Goal: Use online tool/utility: Utilize a website feature to perform a specific function

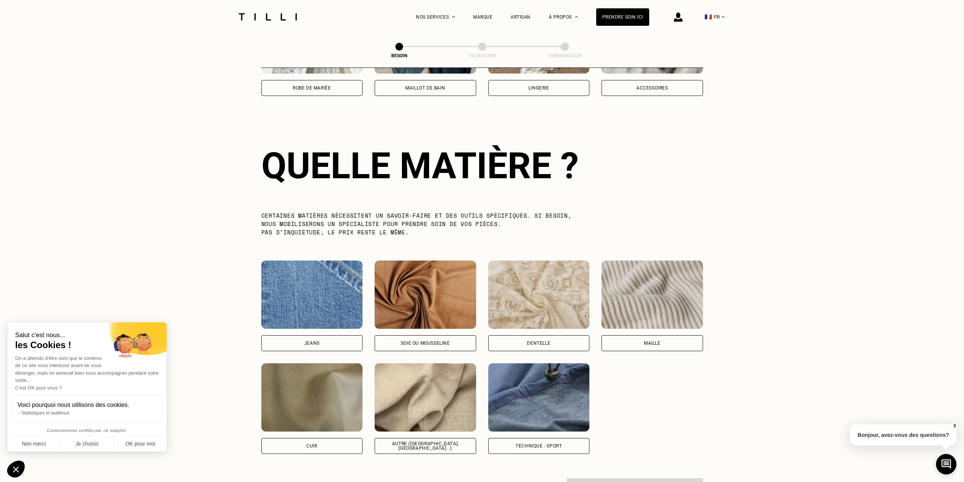
scroll to position [660, 0]
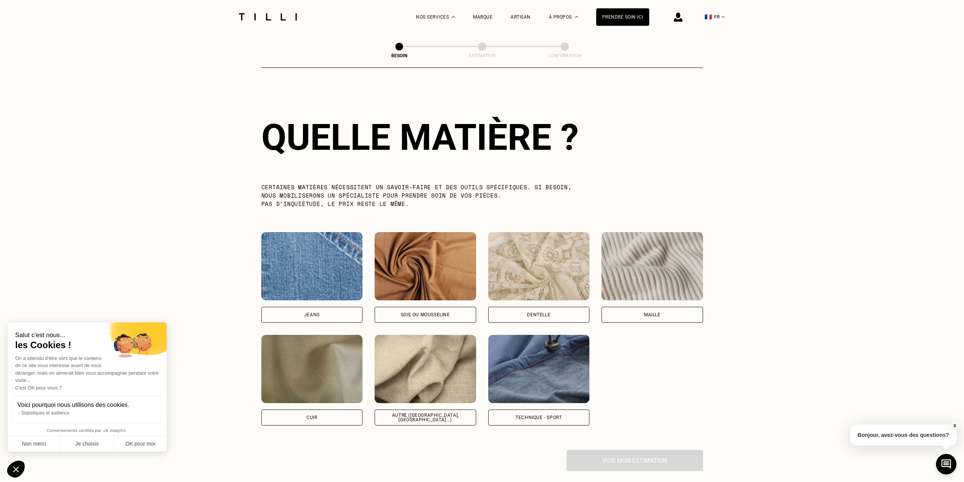
click at [439, 369] on img at bounding box center [426, 369] width 102 height 68
select select "FR"
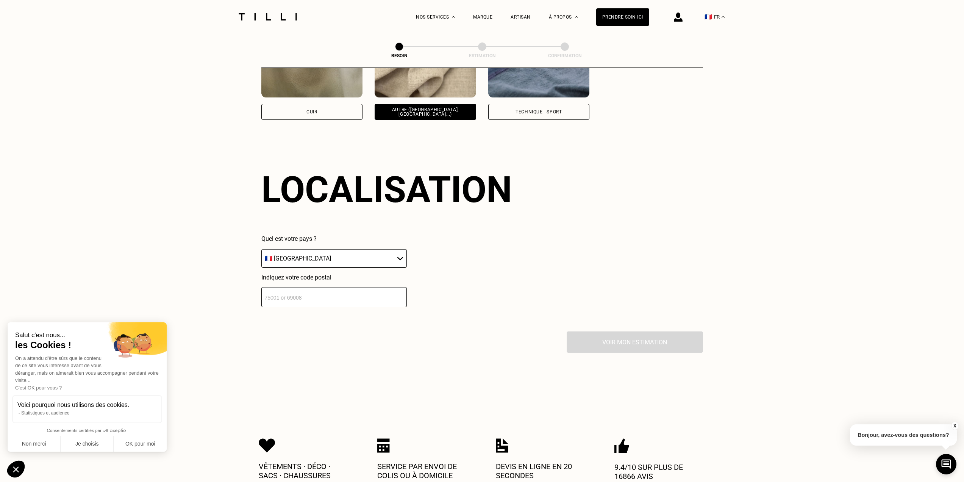
scroll to position [1019, 0]
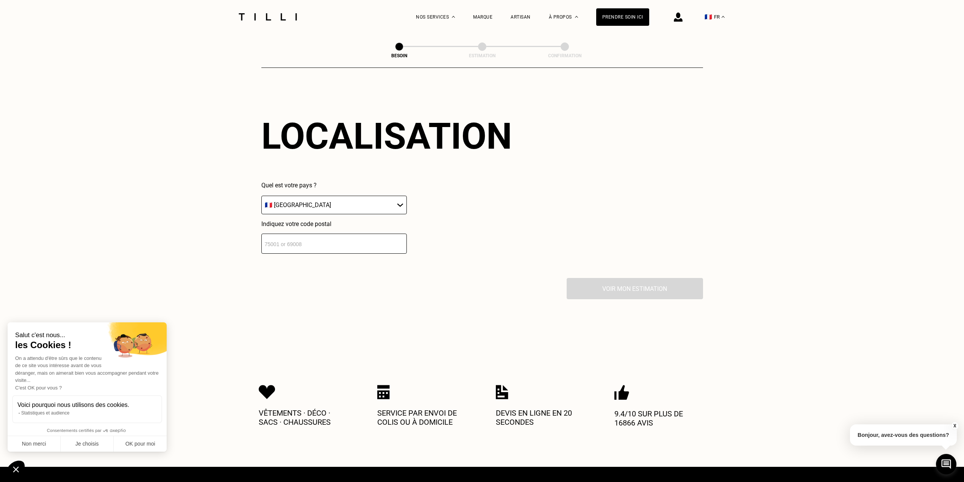
drag, startPoint x: 389, startPoint y: 193, endPoint x: 388, endPoint y: 200, distance: 6.5
click at [389, 196] on select "🇩🇪 [GEOGRAPHIC_DATA] 🇦🇹 [GEOGRAPHIC_DATA] 🇧🇪 [GEOGRAPHIC_DATA] 🇧🇬 Bulgarie 🇨🇾 C…" at bounding box center [333, 205] width 145 height 19
drag, startPoint x: 392, startPoint y: 193, endPoint x: 376, endPoint y: 241, distance: 50.3
click at [392, 196] on select "🇩🇪 [GEOGRAPHIC_DATA] 🇦🇹 [GEOGRAPHIC_DATA] 🇧🇪 [GEOGRAPHIC_DATA] 🇧🇬 Bulgarie 🇨🇾 C…" at bounding box center [333, 205] width 145 height 19
click at [373, 247] on input "number" at bounding box center [333, 243] width 145 height 20
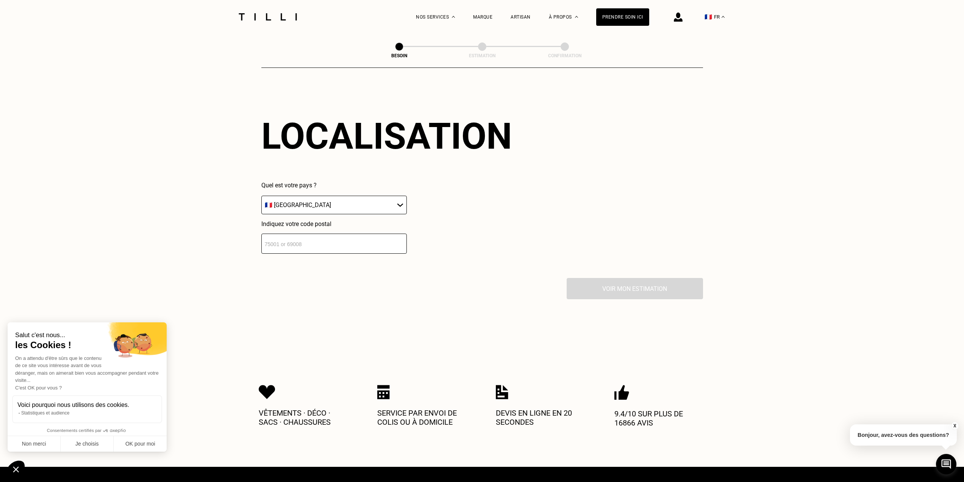
type input "34070"
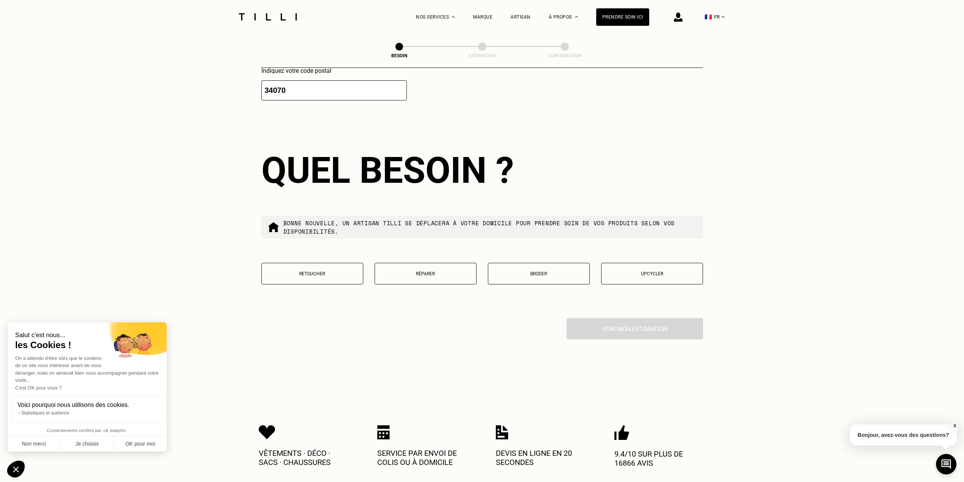
scroll to position [1207, 0]
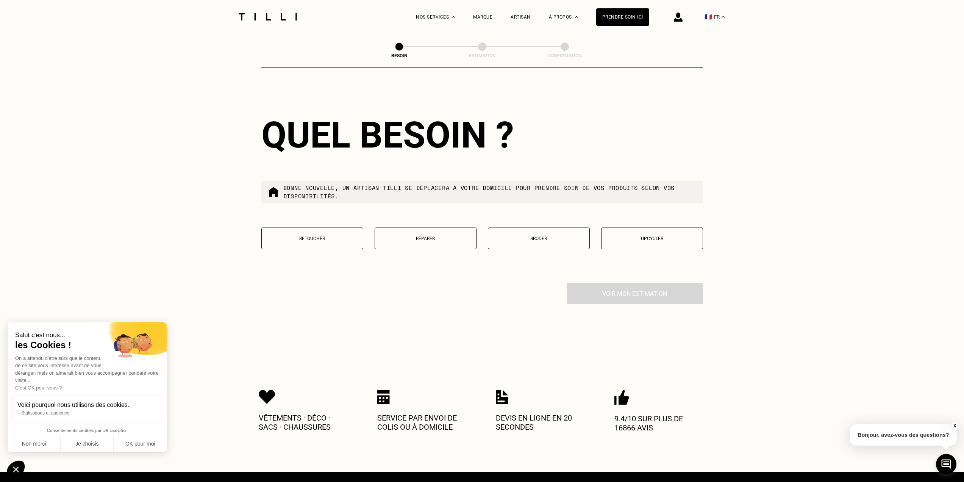
click at [325, 238] on button "Retoucher" at bounding box center [312, 238] width 102 height 22
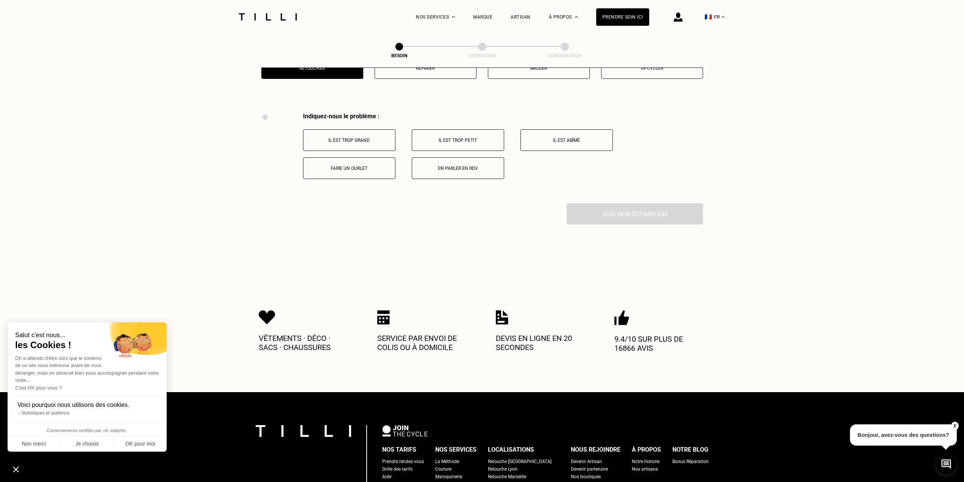
scroll to position [1402, 0]
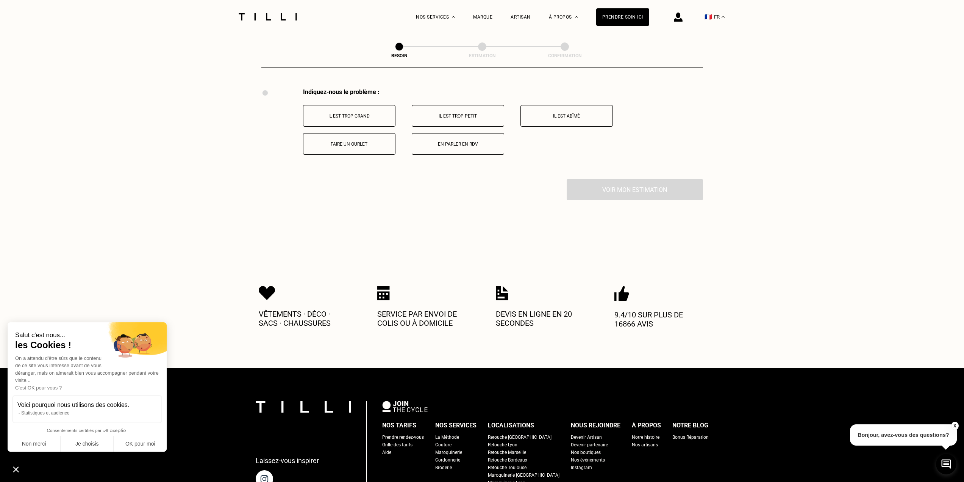
click at [469, 113] on p "Il est trop petit" at bounding box center [458, 115] width 84 height 5
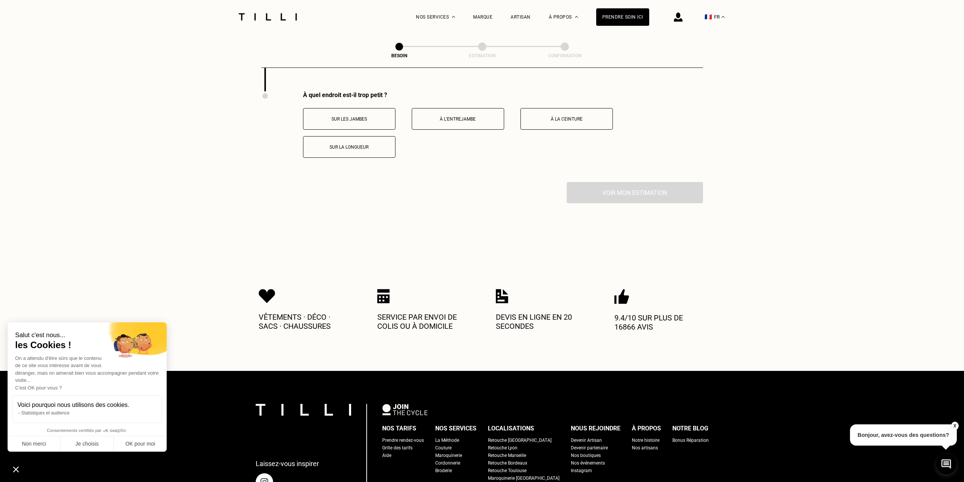
scroll to position [1492, 0]
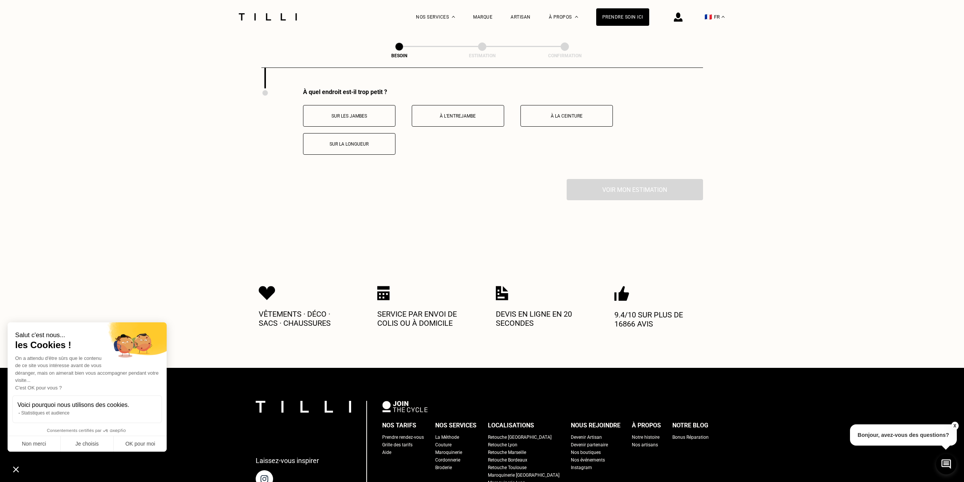
click at [576, 114] on p "À la ceinture" at bounding box center [567, 115] width 84 height 5
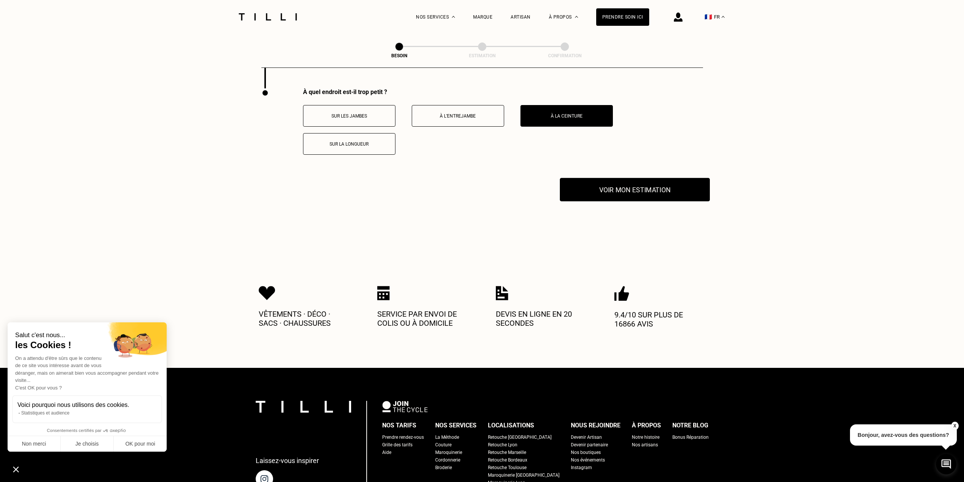
click at [600, 179] on button "Voir mon estimation" at bounding box center [635, 189] width 150 height 23
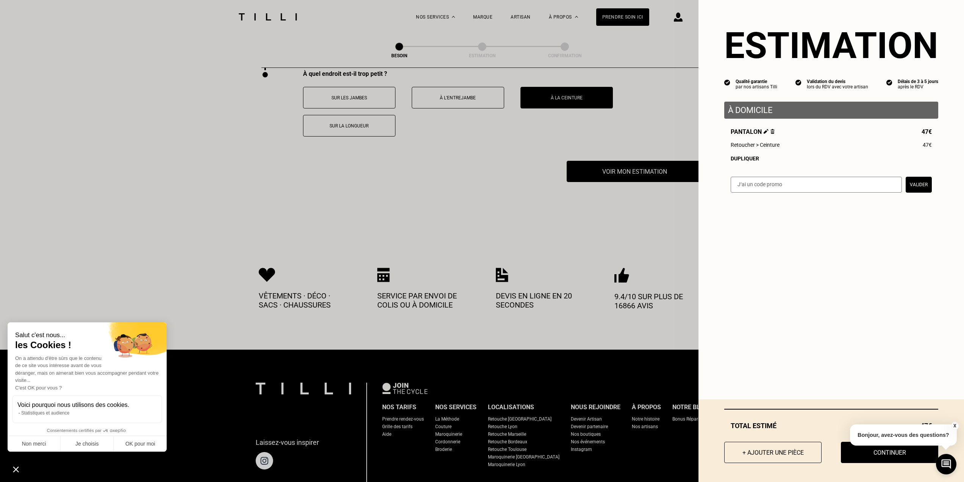
scroll to position [1606, 0]
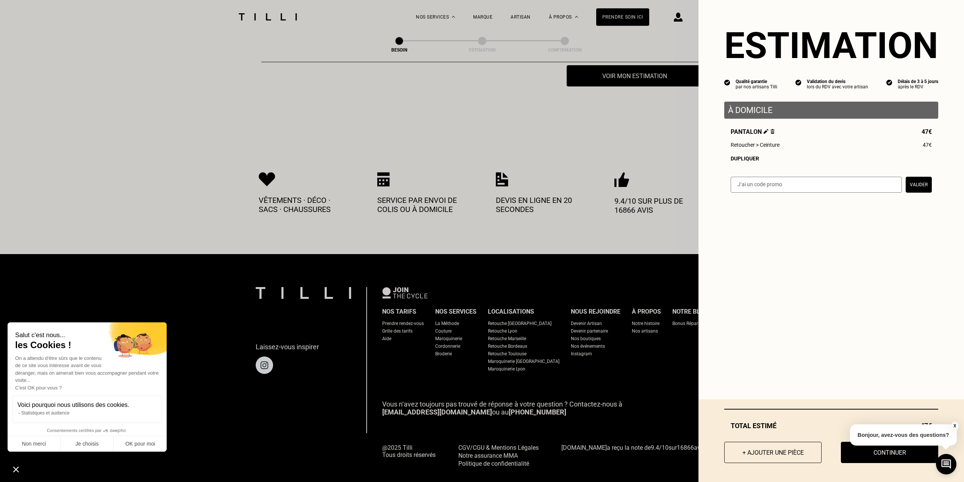
click at [954, 421] on div "X Bonjour, avez-vous des questions?" at bounding box center [903, 434] width 107 height 36
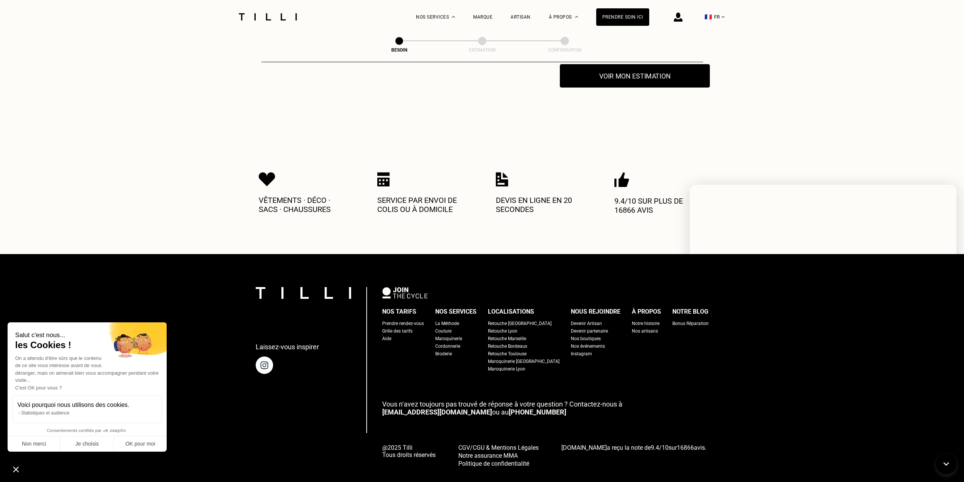
click at [668, 72] on button "Voir mon estimation" at bounding box center [635, 75] width 150 height 23
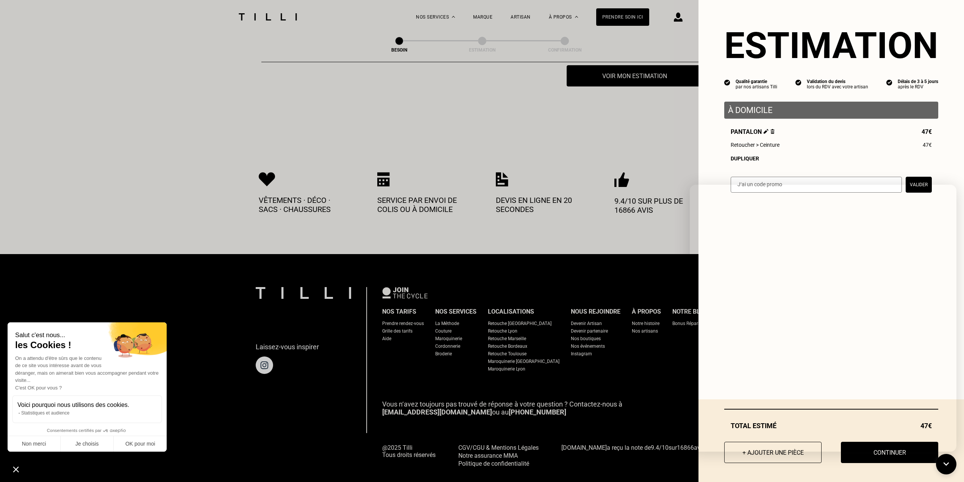
click at [923, 148] on span "47€" at bounding box center [927, 145] width 9 height 6
click at [942, 463] on icon at bounding box center [946, 464] width 13 height 20
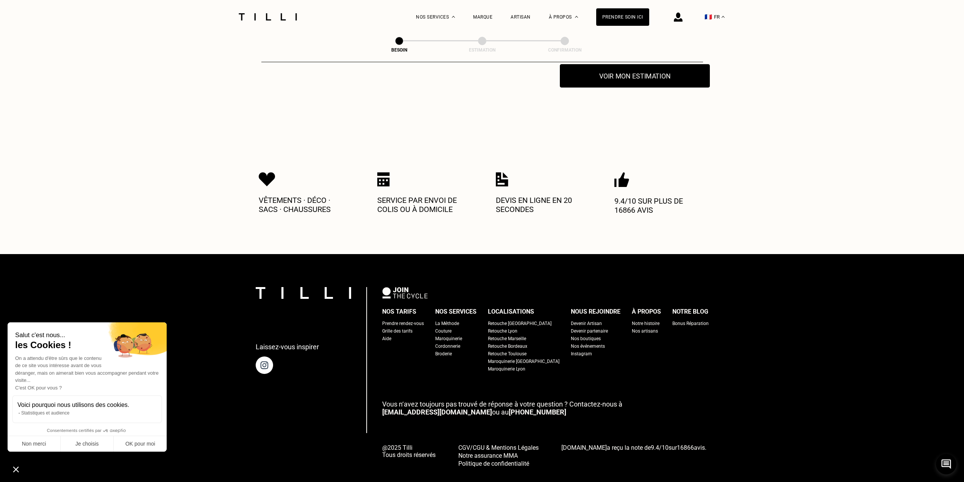
click at [601, 77] on button "Voir mon estimation" at bounding box center [635, 75] width 150 height 23
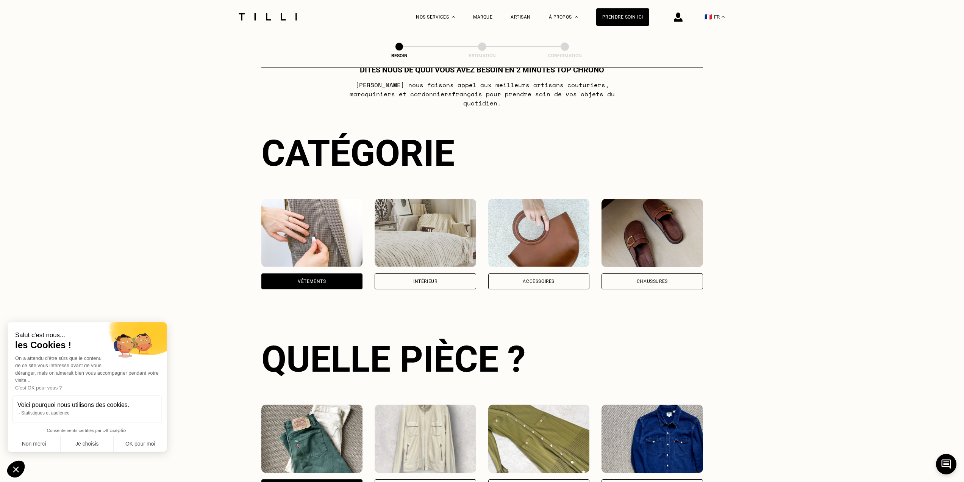
scroll to position [0, 0]
